Goal: Task Accomplishment & Management: Complete application form

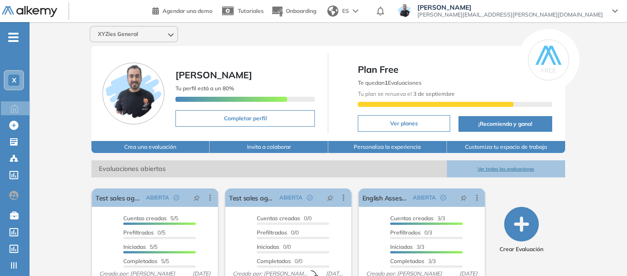
click at [11, 83] on div "X" at bounding box center [13, 80] width 11 height 11
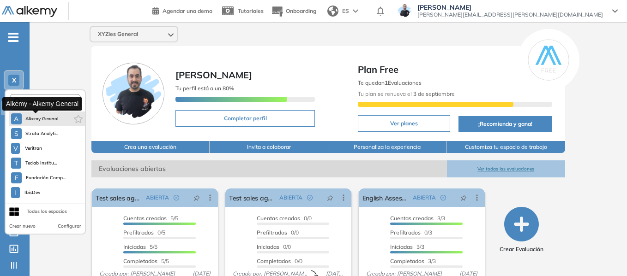
click at [42, 119] on span "Alkemy General" at bounding box center [41, 118] width 33 height 7
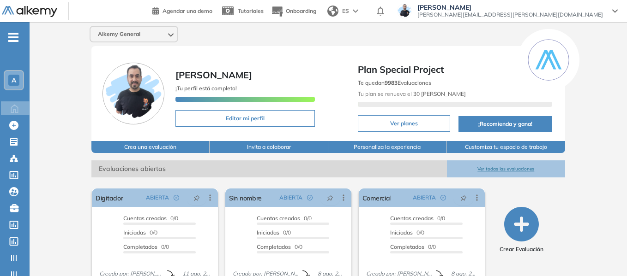
click at [14, 31] on div "-" at bounding box center [14, 29] width 28 height 7
click at [16, 38] on icon "-" at bounding box center [13, 37] width 10 height 2
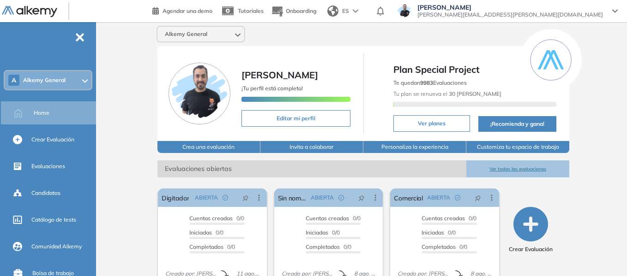
click at [68, 87] on div "A Alkemy General" at bounding box center [48, 80] width 87 height 18
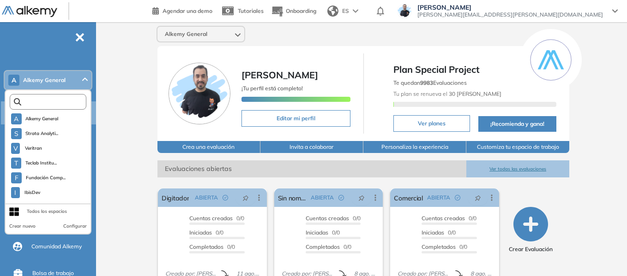
click at [60, 103] on input "text" at bounding box center [50, 102] width 58 height 7
type input "*"
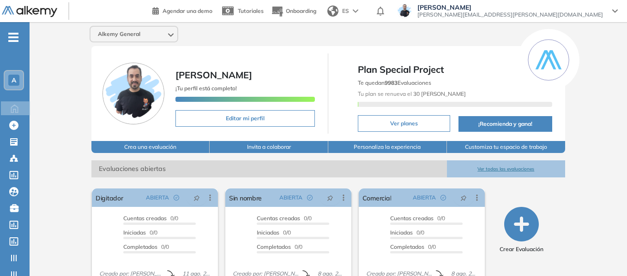
click at [17, 40] on span "-" at bounding box center [13, 36] width 10 height 7
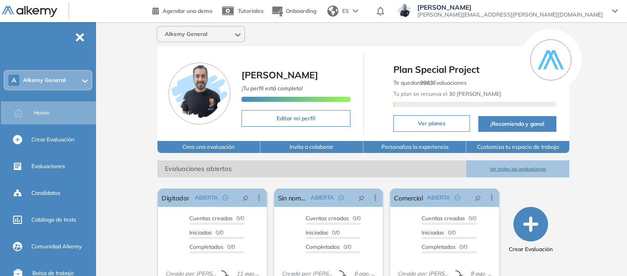
click at [55, 84] on div "A Alkemy General" at bounding box center [48, 80] width 87 height 18
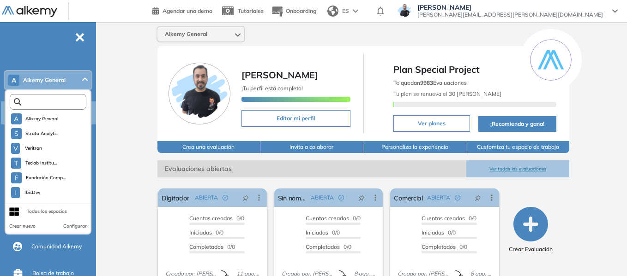
click at [68, 99] on input "text" at bounding box center [50, 102] width 58 height 7
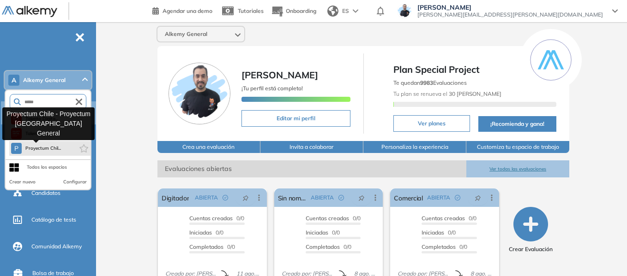
type input "*****"
click at [56, 147] on span "Proyectum Chil..." at bounding box center [43, 148] width 36 height 7
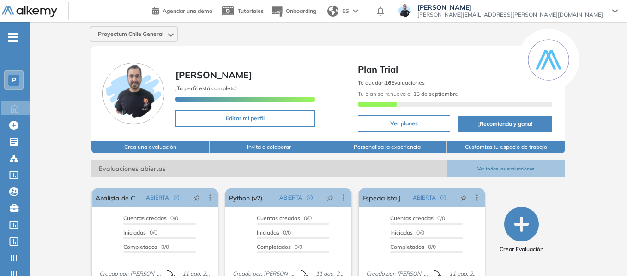
click at [15, 78] on span "P" at bounding box center [14, 80] width 4 height 7
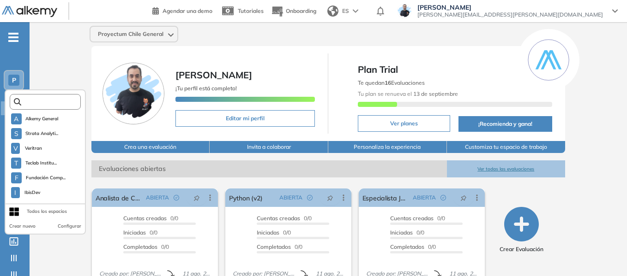
click at [54, 100] on input "text" at bounding box center [48, 102] width 54 height 7
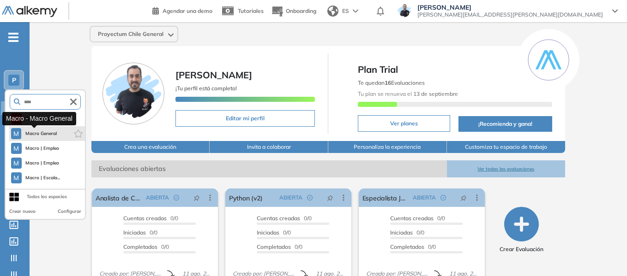
type input "****"
click at [52, 129] on button "M Macro General" at bounding box center [34, 133] width 46 height 11
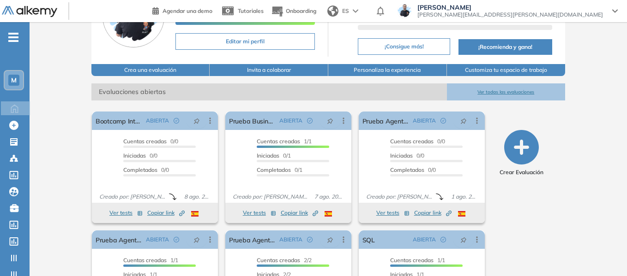
scroll to position [92, 0]
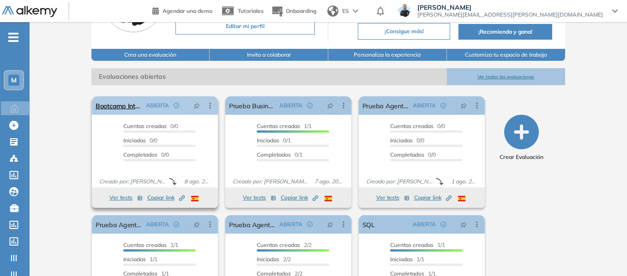
click at [210, 103] on icon at bounding box center [209, 105] width 9 height 9
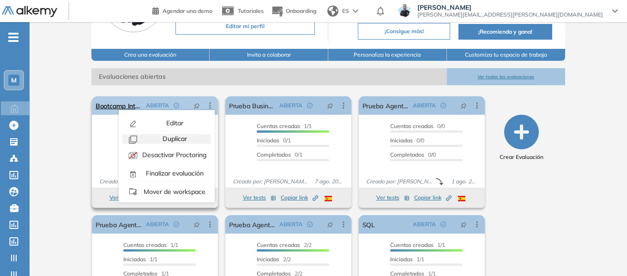
click at [179, 139] on span "Duplicar" at bounding box center [174, 139] width 26 height 8
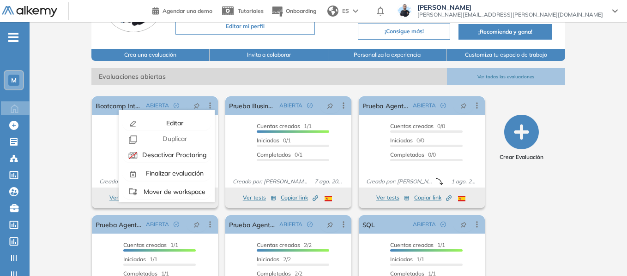
click at [69, 128] on div "Macro General Miguel Gomez ¡Tu perfil está completo! Editar mi perfil Plan Pro …" at bounding box center [328, 134] width 597 height 408
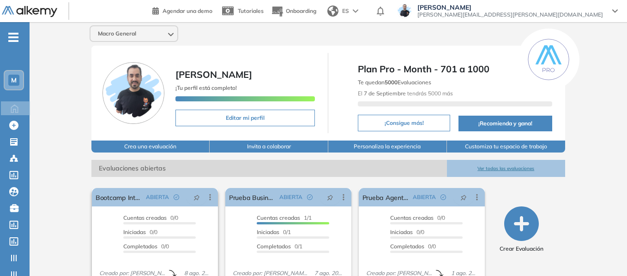
scroll to position [0, 0]
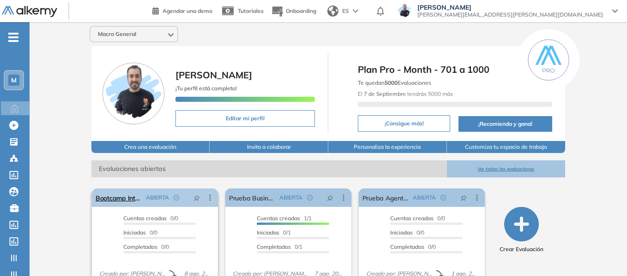
click at [210, 200] on icon at bounding box center [210, 198] width 1 height 6
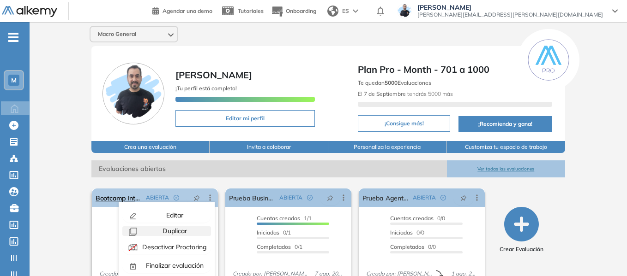
click at [179, 231] on span "Duplicar" at bounding box center [174, 231] width 26 height 8
click at [73, 151] on div "Macro General Miguel Gomez ¡Tu perfil está completo! Editar mi perfil Plan Pro …" at bounding box center [328, 226] width 597 height 408
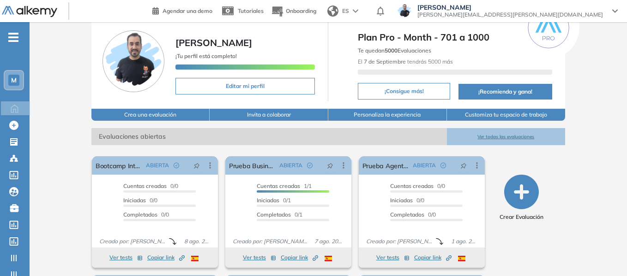
scroll to position [46, 0]
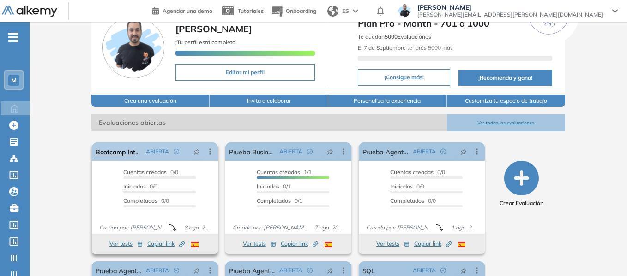
click at [210, 152] on icon at bounding box center [210, 152] width 1 height 6
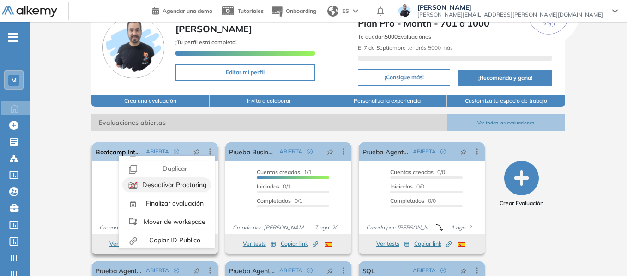
scroll to position [21, 0]
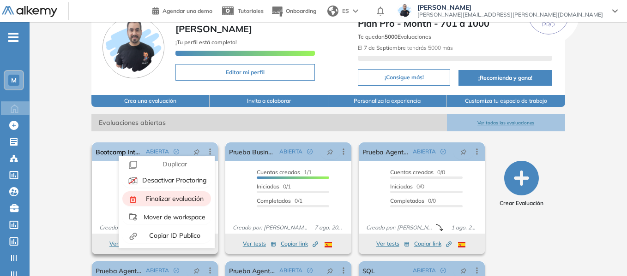
click at [174, 198] on span "Finalizar evaluación" at bounding box center [174, 199] width 60 height 8
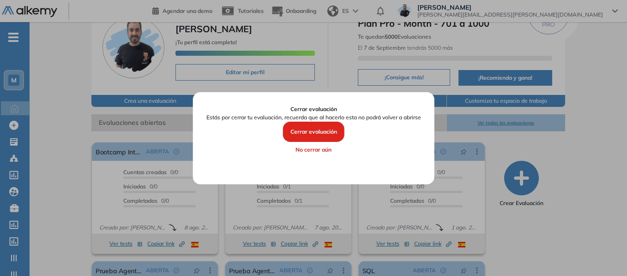
click at [315, 127] on button "Cerrar evaluación" at bounding box center [313, 132] width 61 height 20
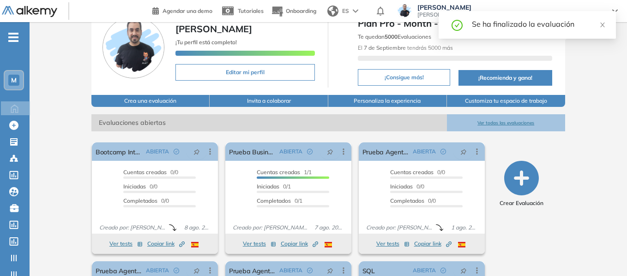
click at [17, 33] on span "-" at bounding box center [13, 36] width 10 height 7
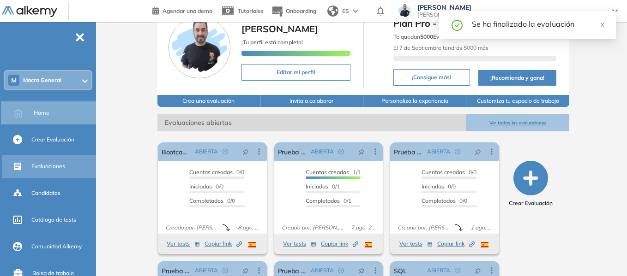
click at [52, 165] on span "Evaluaciones" at bounding box center [48, 166] width 34 height 8
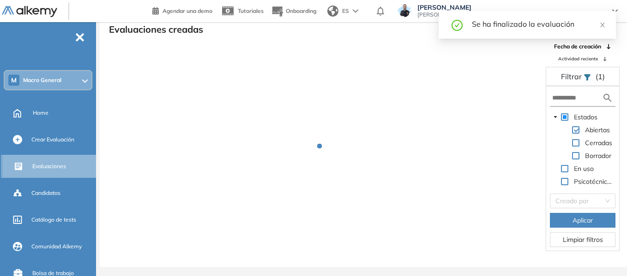
scroll to position [22, 0]
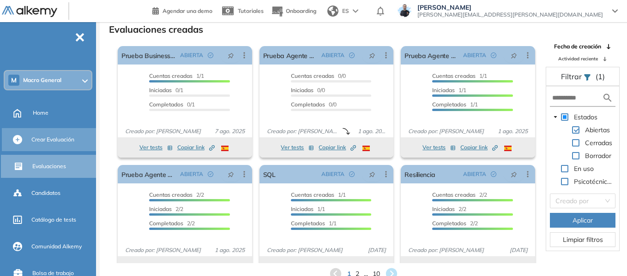
click at [53, 137] on span "Crear Evaluación" at bounding box center [52, 140] width 43 height 8
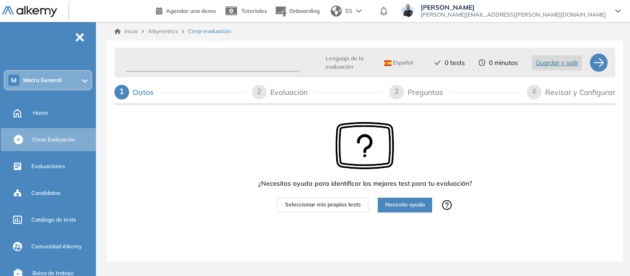
click at [230, 60] on input "text" at bounding box center [213, 63] width 174 height 18
paste input "**********"
type input "**********"
click at [356, 204] on span "Seleccionar mis propios tests" at bounding box center [323, 205] width 76 height 9
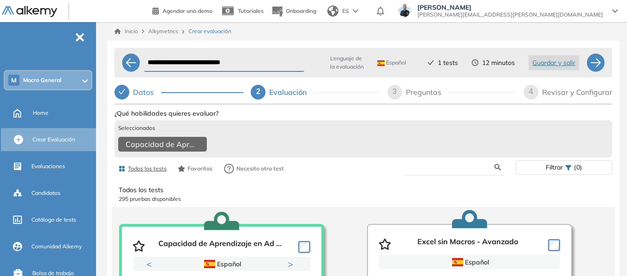
click at [444, 172] on input "text" at bounding box center [453, 167] width 84 height 8
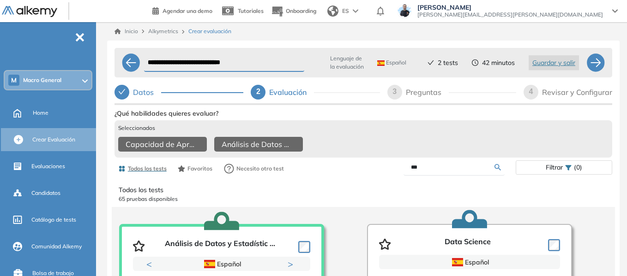
drag, startPoint x: 442, startPoint y: 175, endPoint x: 372, endPoint y: 178, distance: 70.2
click at [372, 176] on div "***" at bounding box center [439, 168] width 152 height 16
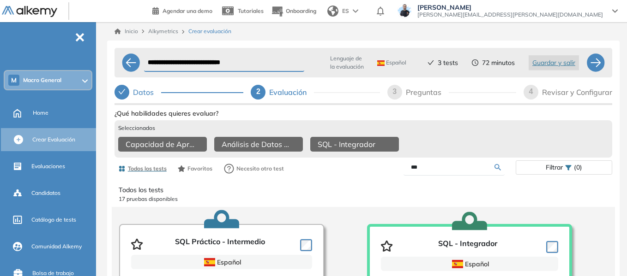
drag, startPoint x: 422, startPoint y: 173, endPoint x: 376, endPoint y: 174, distance: 46.6
click at [376, 174] on div "***" at bounding box center [439, 168] width 152 height 16
type input "*****"
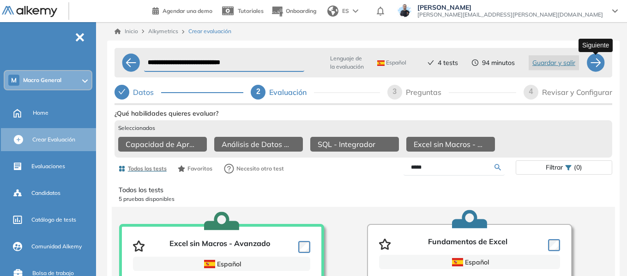
click at [594, 59] on div at bounding box center [595, 63] width 18 height 18
select select "*****"
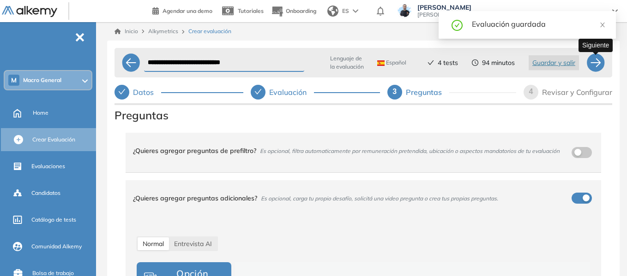
click at [599, 66] on div at bounding box center [595, 63] width 18 height 18
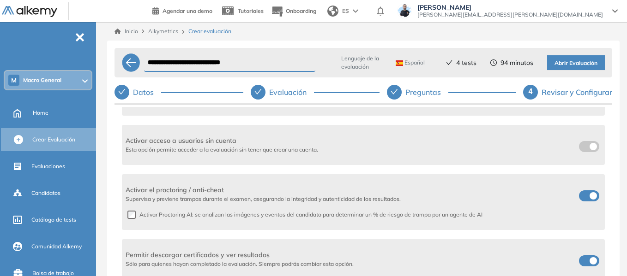
scroll to position [415, 0]
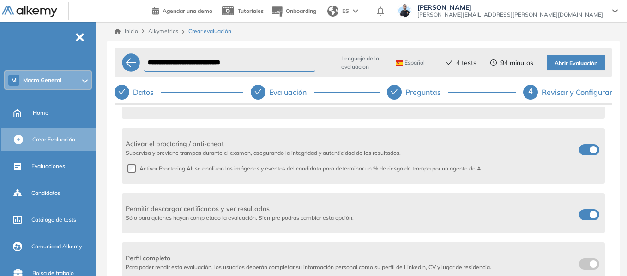
click at [586, 217] on span at bounding box center [582, 213] width 7 height 7
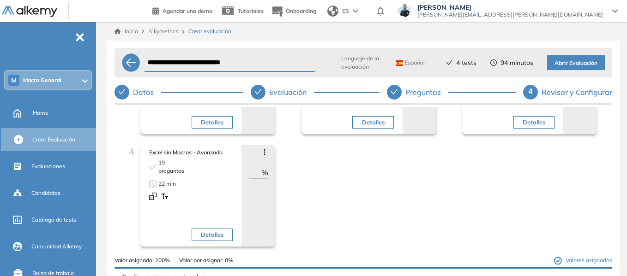
scroll to position [284, 0]
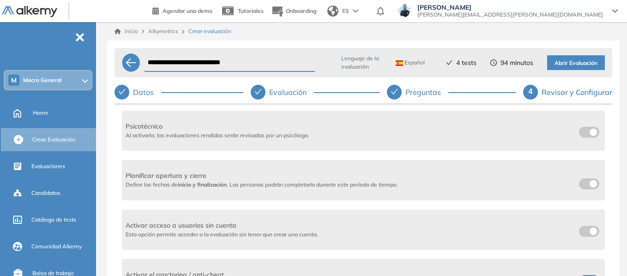
click at [582, 131] on span at bounding box center [582, 130] width 7 height 7
click at [586, 133] on span at bounding box center [582, 130] width 7 height 7
click at [581, 183] on span at bounding box center [582, 182] width 7 height 7
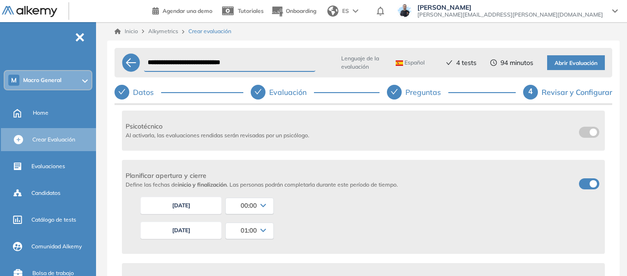
scroll to position [377, 0]
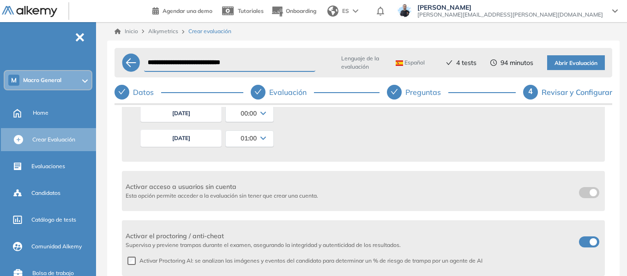
click at [173, 140] on button "12/08/2025" at bounding box center [180, 139] width 81 height 18
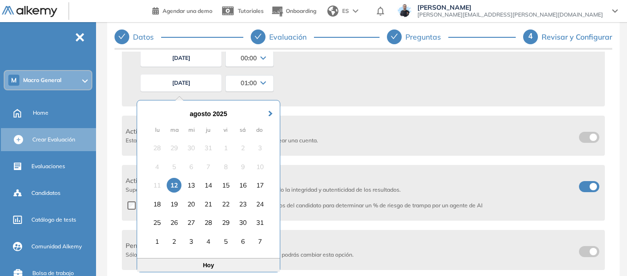
scroll to position [56, 0]
click at [158, 223] on div "25" at bounding box center [157, 222] width 15 height 15
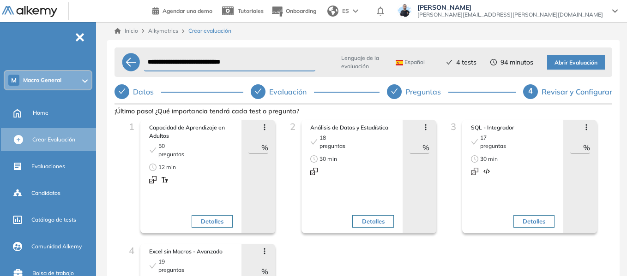
scroll to position [0, 0]
click at [582, 59] on span "Abrir Evaluación" at bounding box center [575, 63] width 43 height 9
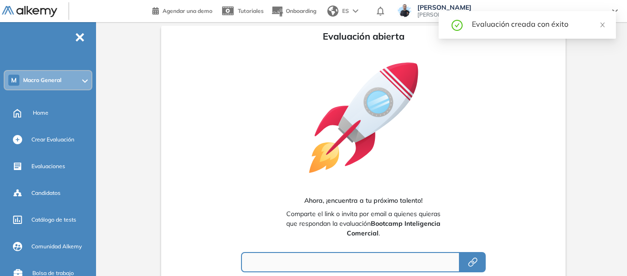
type input "**********"
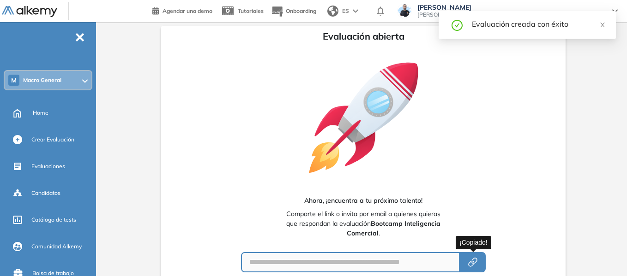
click at [469, 264] on icon "button" at bounding box center [471, 264] width 6 height 6
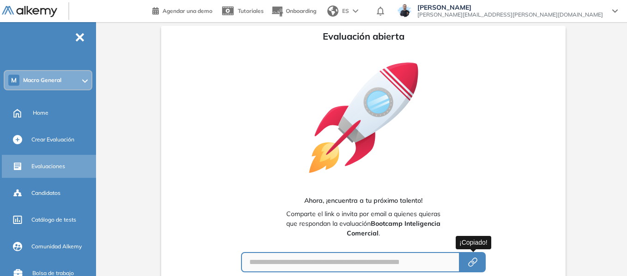
click at [60, 166] on span "Evaluaciones" at bounding box center [48, 166] width 34 height 8
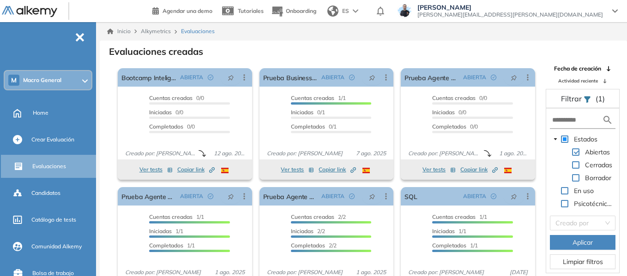
click at [46, 82] on span "Macro General" at bounding box center [42, 80] width 38 height 7
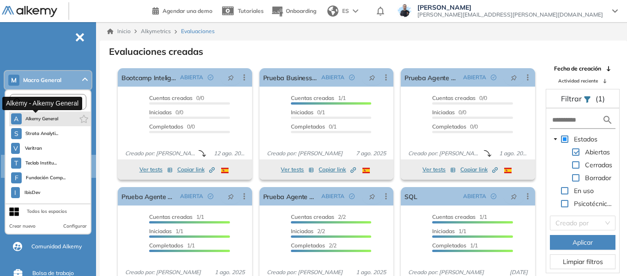
click at [53, 115] on button "A Alkemy General" at bounding box center [35, 119] width 48 height 11
